Goal: Task Accomplishment & Management: Use online tool/utility

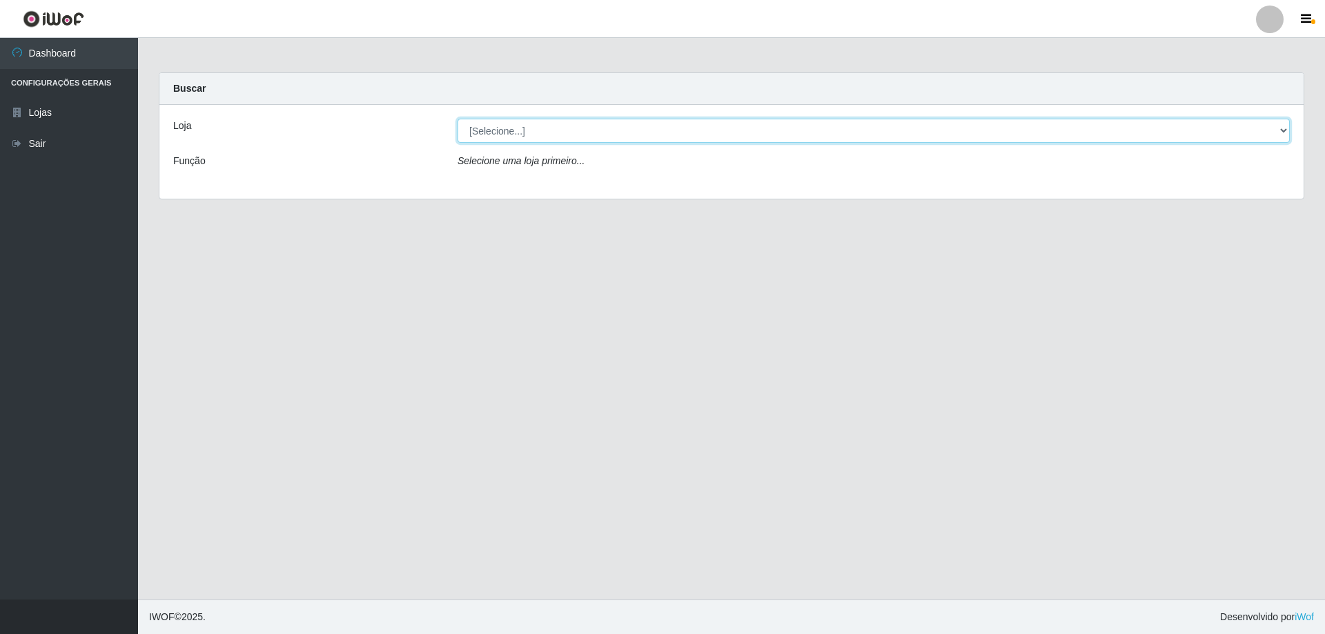
click at [551, 133] on select "[Selecione...] SuperShow Bis - Avenida 6 SuperShow [GEOGRAPHIC_DATA]" at bounding box center [874, 131] width 833 height 24
select select "60"
click at [458, 119] on select "[Selecione...] SuperShow Bis - Avenida 6 SuperShow [GEOGRAPHIC_DATA]" at bounding box center [874, 131] width 833 height 24
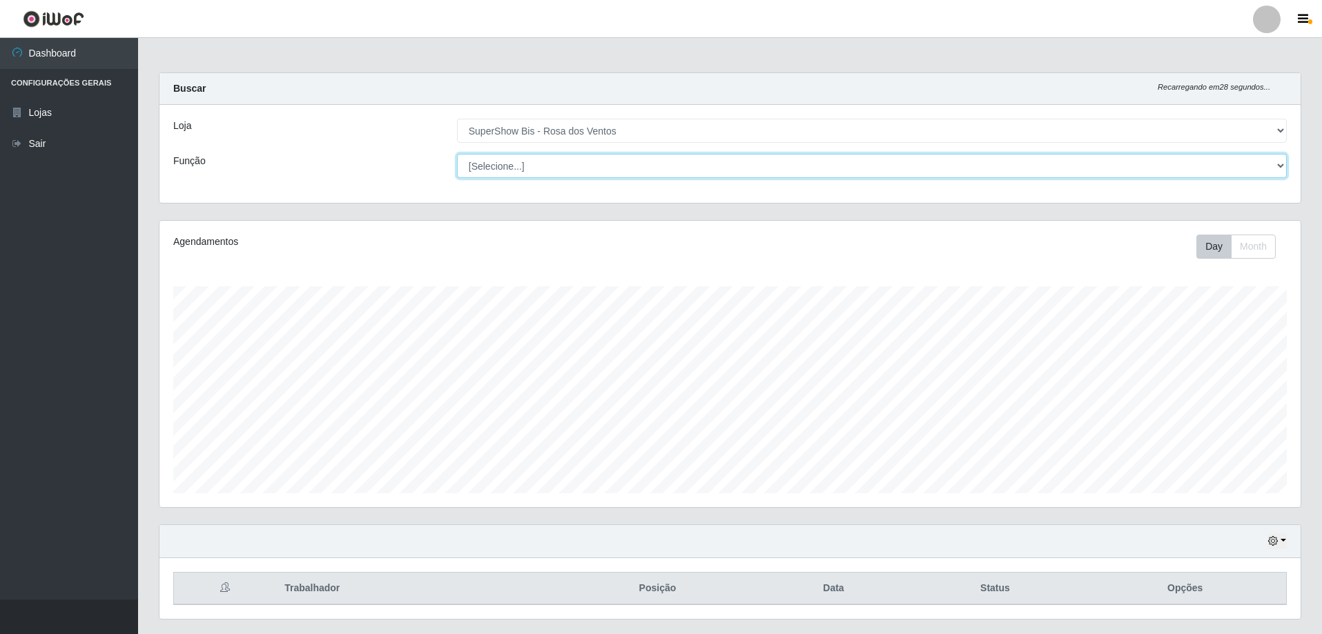
click at [578, 173] on select "[Selecione...] ASG ASG + ASG ++ Auxiliar de Cozinha Balconista de Açougue Balco…" at bounding box center [872, 166] width 830 height 24
click at [144, 177] on div "Carregando... Buscar Recarregando em 27 segundos... Loja [Selecione...] SuperSh…" at bounding box center [730, 354] width 1184 height 564
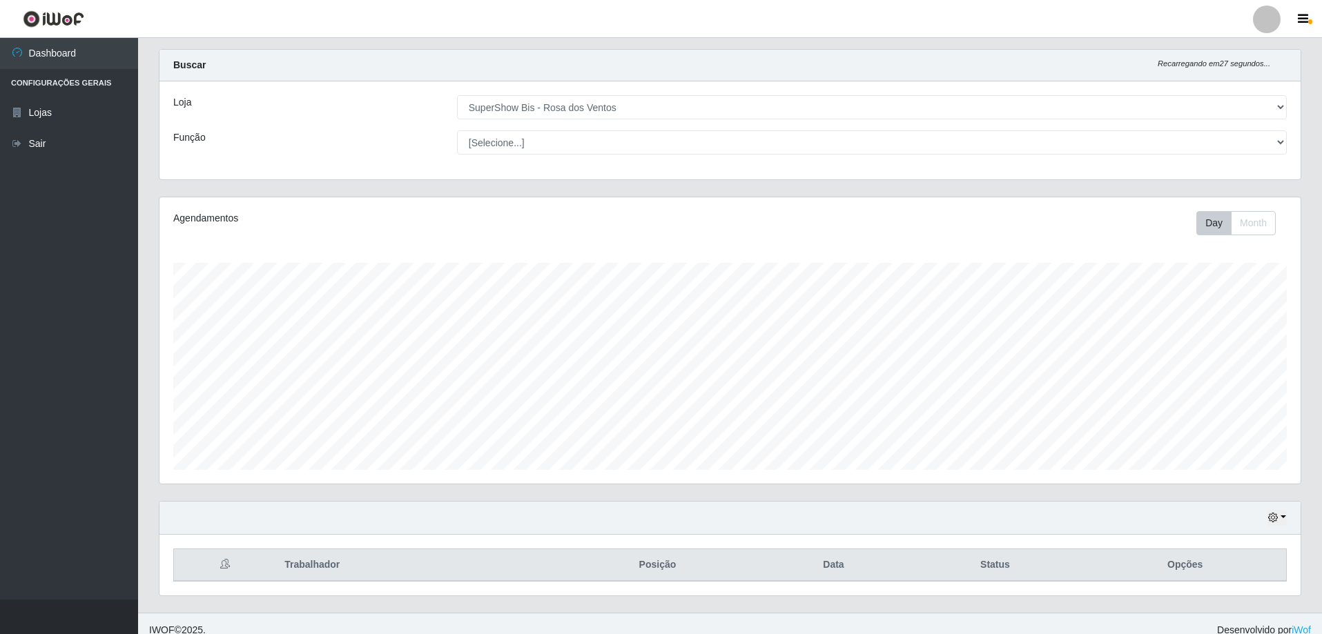
scroll to position [37, 0]
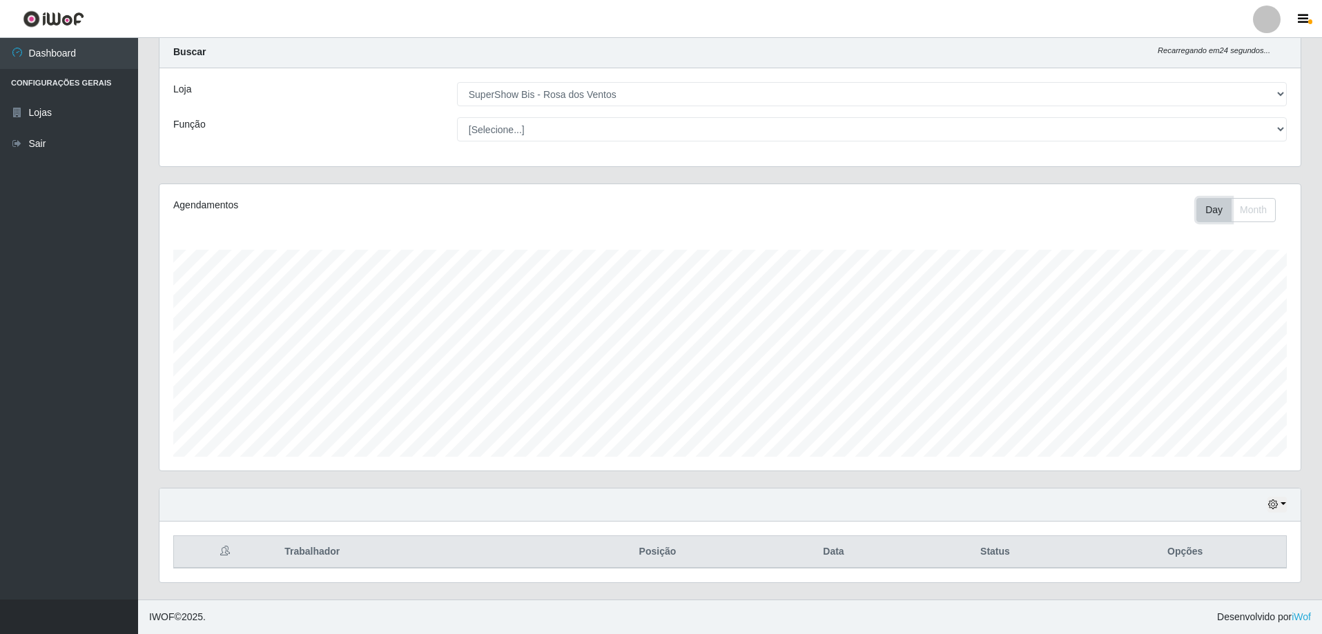
drag, startPoint x: 1225, startPoint y: 215, endPoint x: 1157, endPoint y: 177, distance: 77.2
click at [1157, 177] on div "Carregando... Buscar Recarregando em 24 segundos... Loja [Selecione...] SuperSh…" at bounding box center [730, 318] width 1142 height 564
click at [1276, 503] on icon "button" at bounding box center [1273, 505] width 10 height 10
click at [1227, 398] on button "1 dia" at bounding box center [1231, 395] width 109 height 29
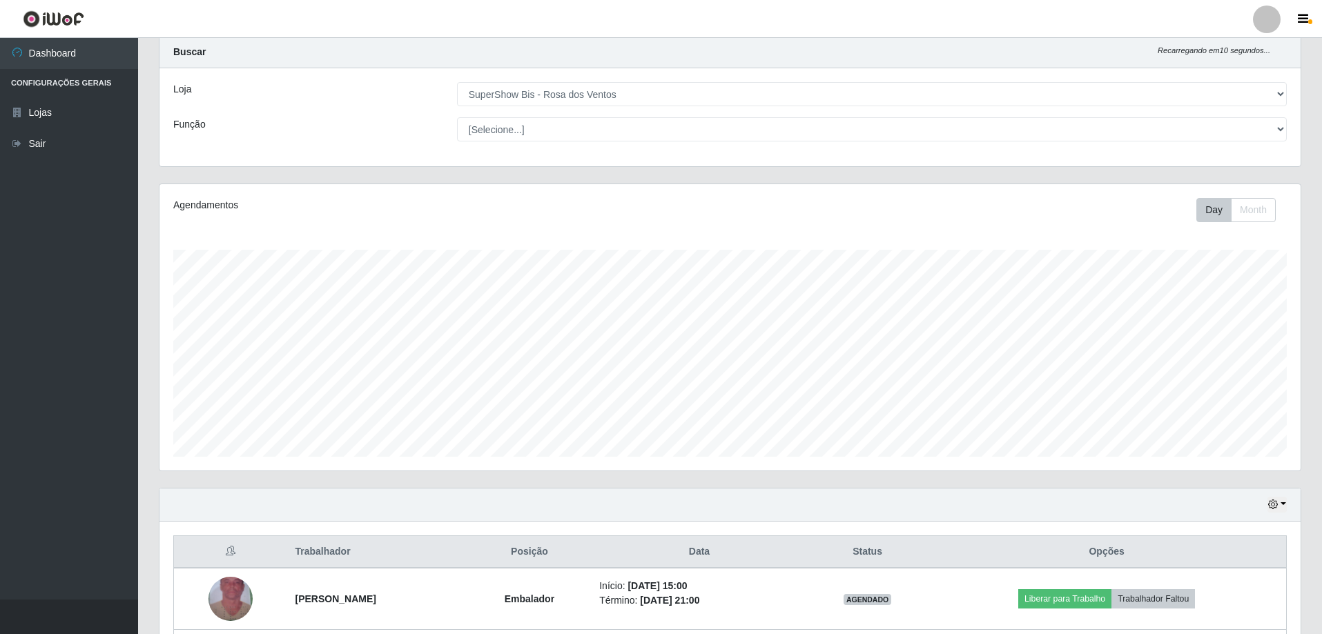
scroll to position [159, 0]
